Goal: Task Accomplishment & Management: Manage account settings

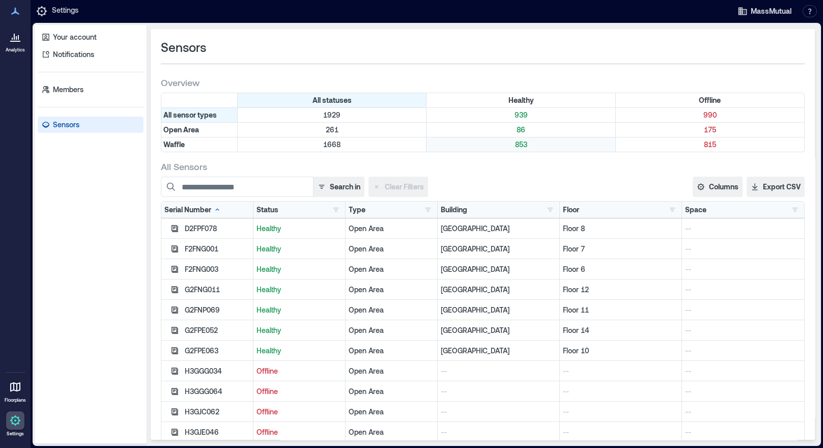
click at [517, 144] on p "853" at bounding box center [520, 144] width 184 height 10
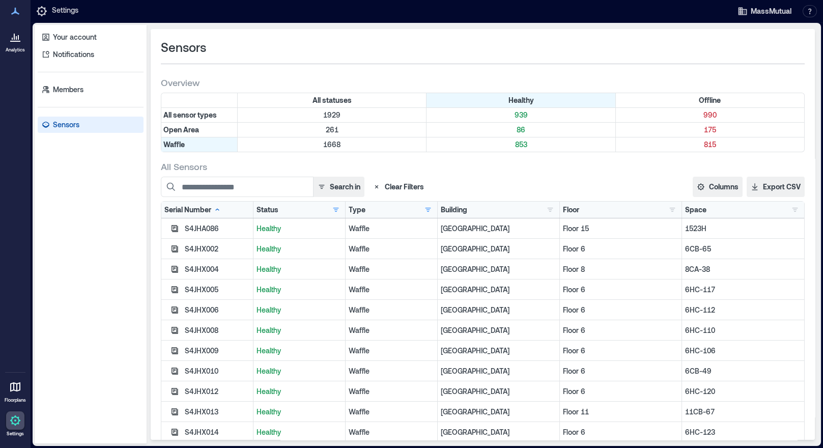
click at [563, 210] on div "Floor" at bounding box center [571, 210] width 16 height 10
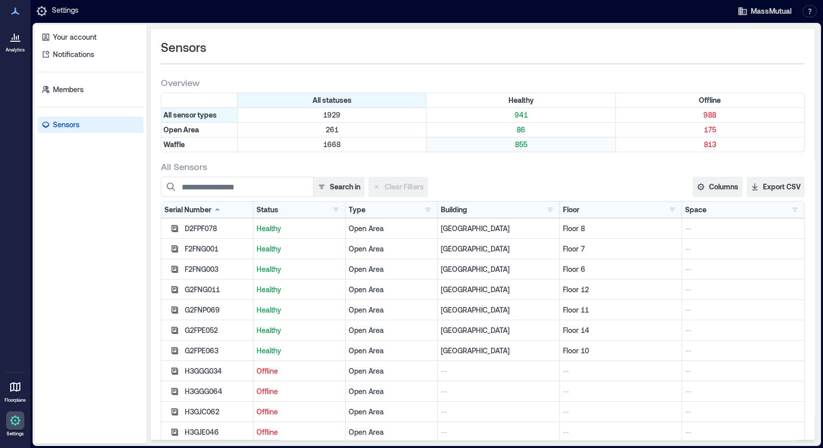
click at [520, 143] on p "855" at bounding box center [520, 144] width 184 height 10
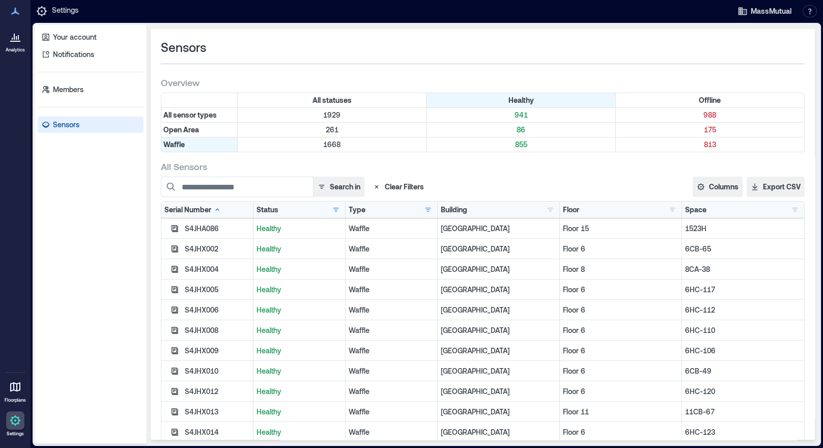
click at [563, 207] on div "Floor" at bounding box center [571, 210] width 16 height 10
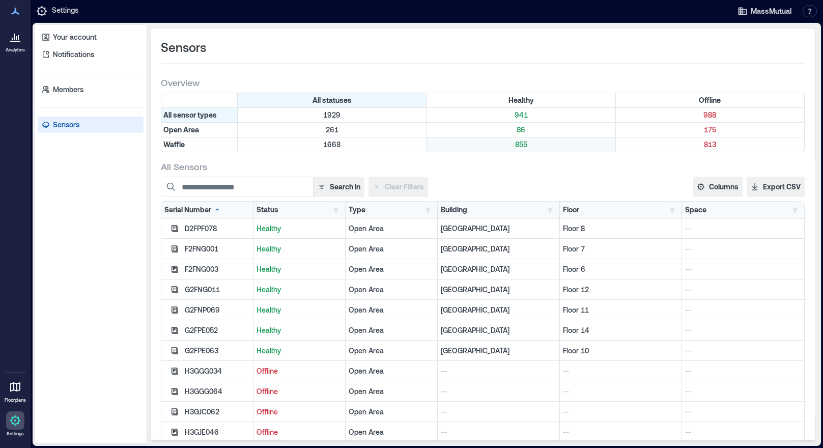
click at [512, 141] on p "855" at bounding box center [520, 144] width 184 height 10
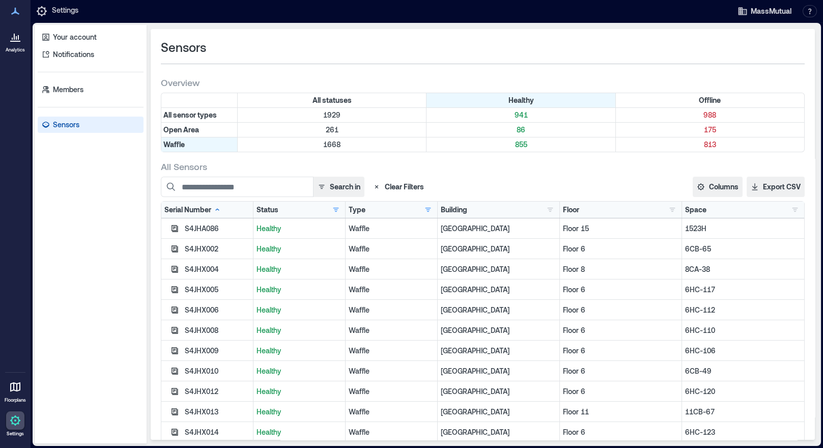
click at [566, 207] on div "Floor" at bounding box center [571, 210] width 16 height 10
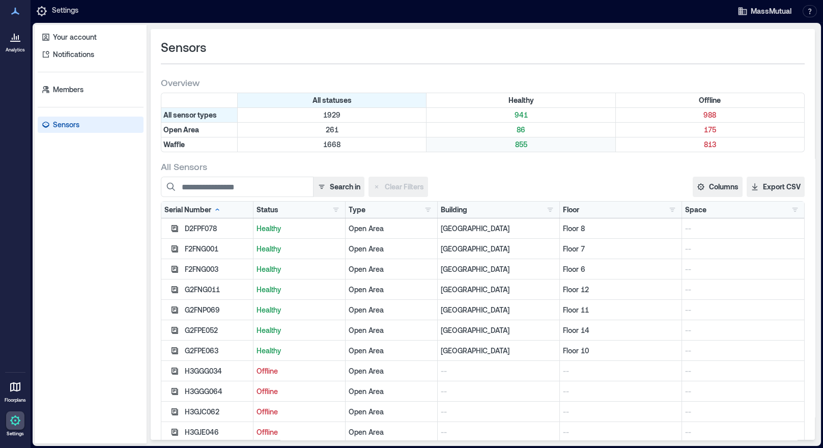
click at [514, 146] on p "855" at bounding box center [520, 144] width 184 height 10
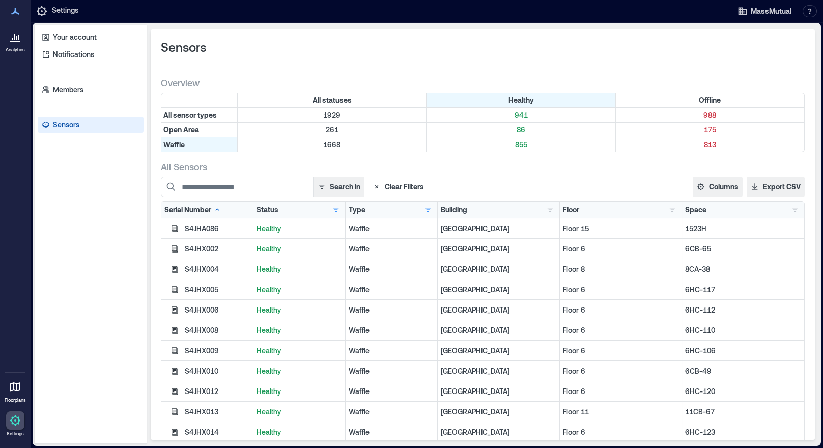
click at [567, 211] on div "Floor" at bounding box center [571, 210] width 16 height 10
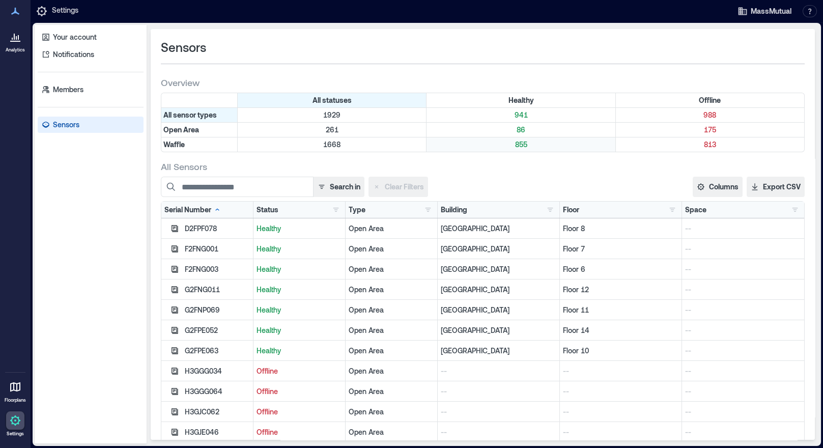
click at [518, 143] on p "855" at bounding box center [520, 144] width 184 height 10
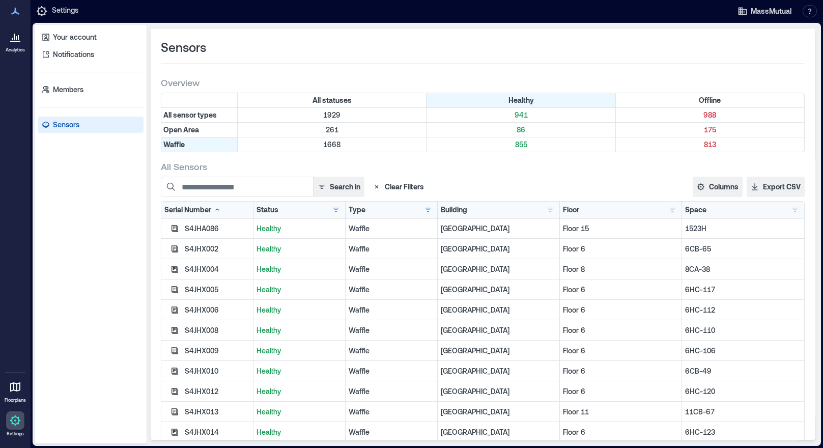
click at [566, 209] on div "Floor" at bounding box center [571, 210] width 16 height 10
drag, startPoint x: 555, startPoint y: 209, endPoint x: 564, endPoint y: 207, distance: 8.9
click at [563, 209] on div "Floor" at bounding box center [571, 210] width 16 height 10
click at [564, 207] on div "Floor" at bounding box center [571, 210] width 16 height 10
